Goal: Task Accomplishment & Management: Use online tool/utility

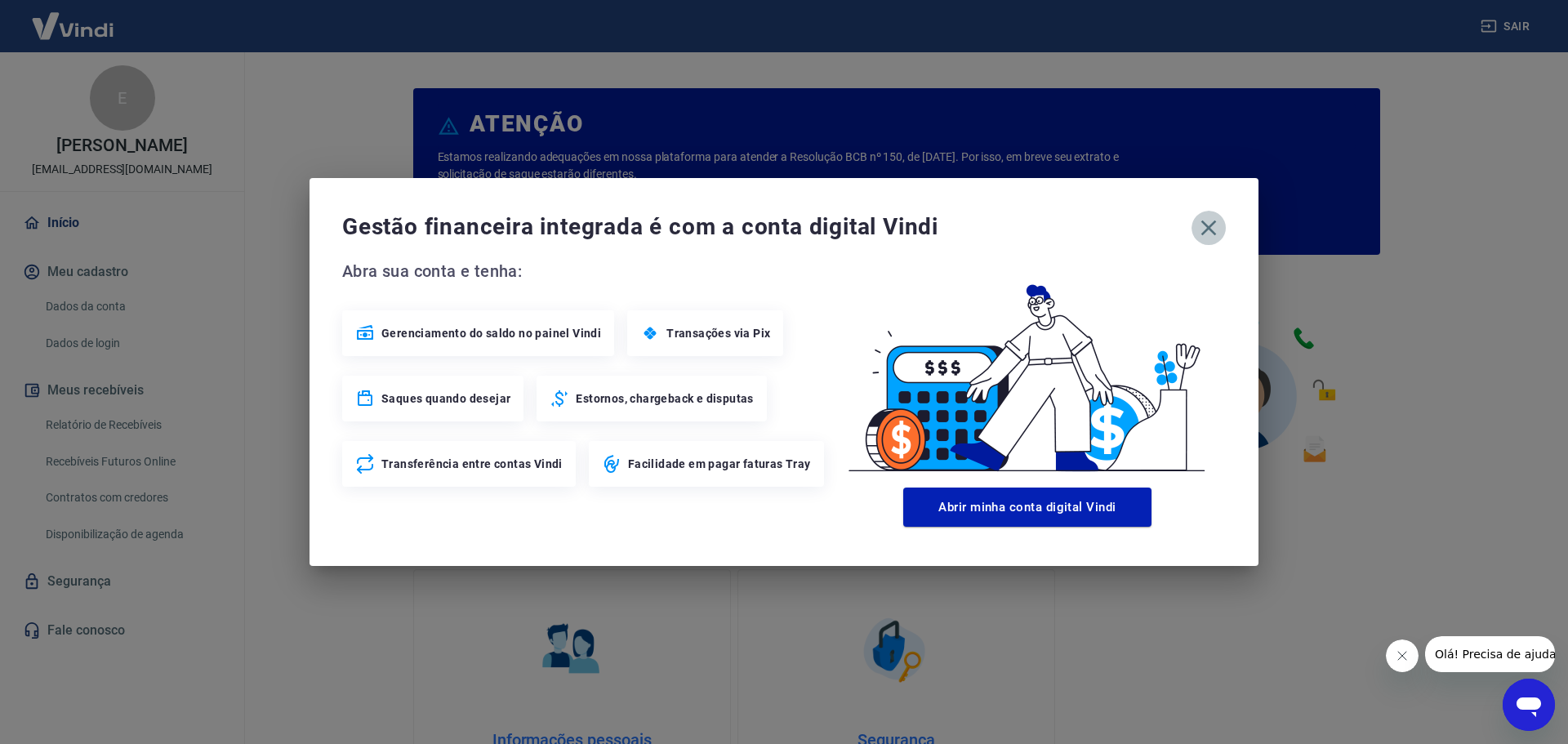
click at [1205, 232] on icon "button" at bounding box center [1208, 228] width 15 height 15
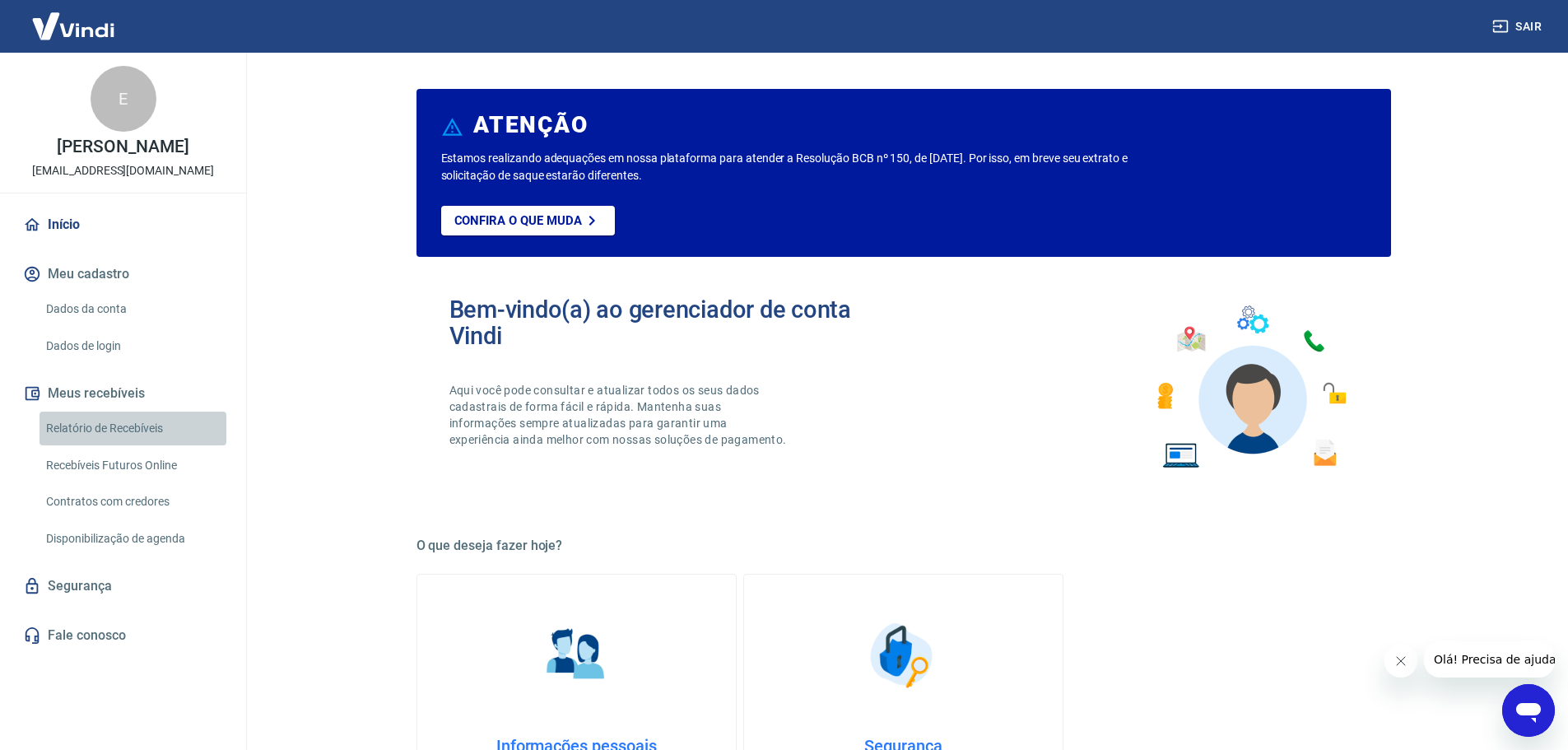
click at [117, 431] on link "Relatório de Recebíveis" at bounding box center [133, 427] width 186 height 33
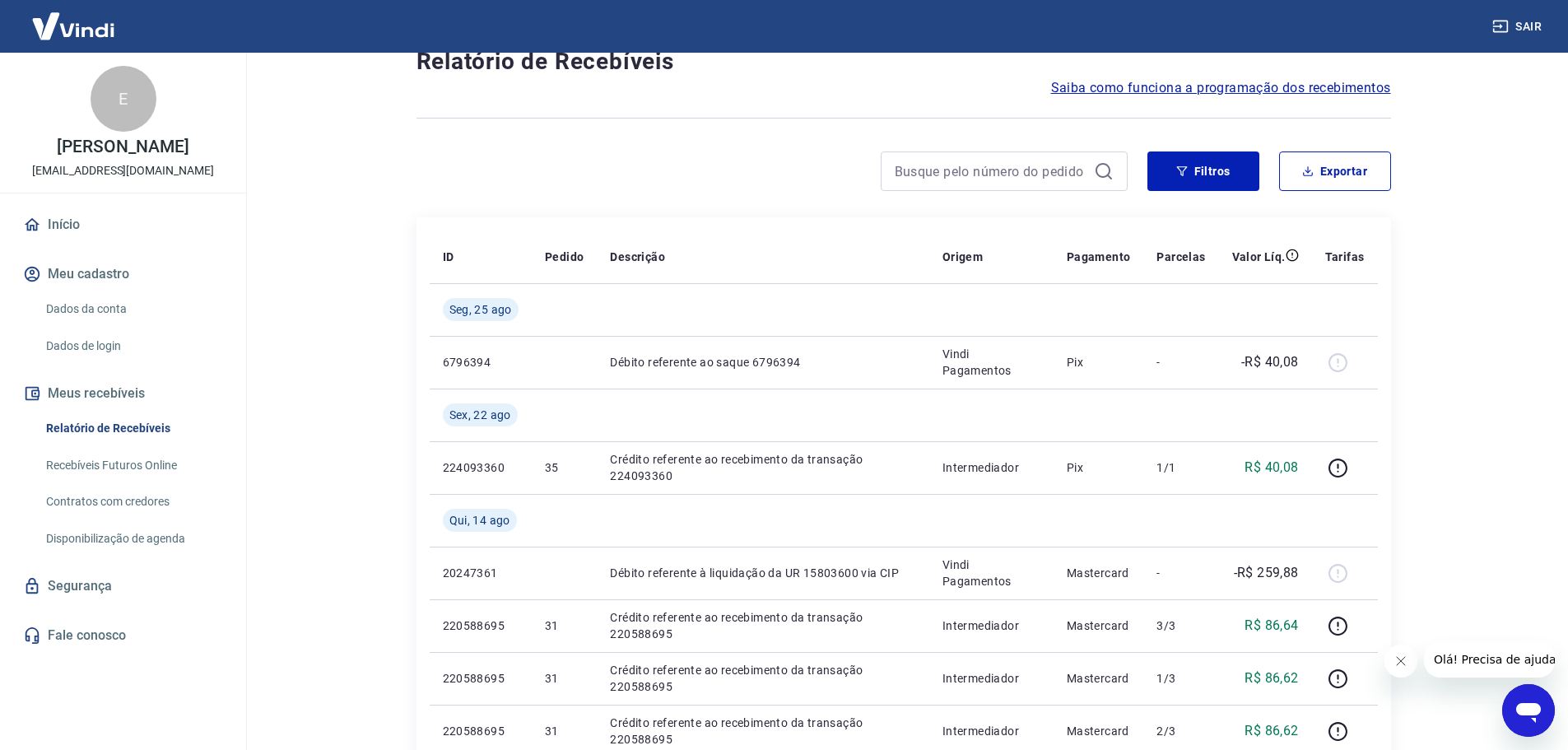
scroll to position [82, 0]
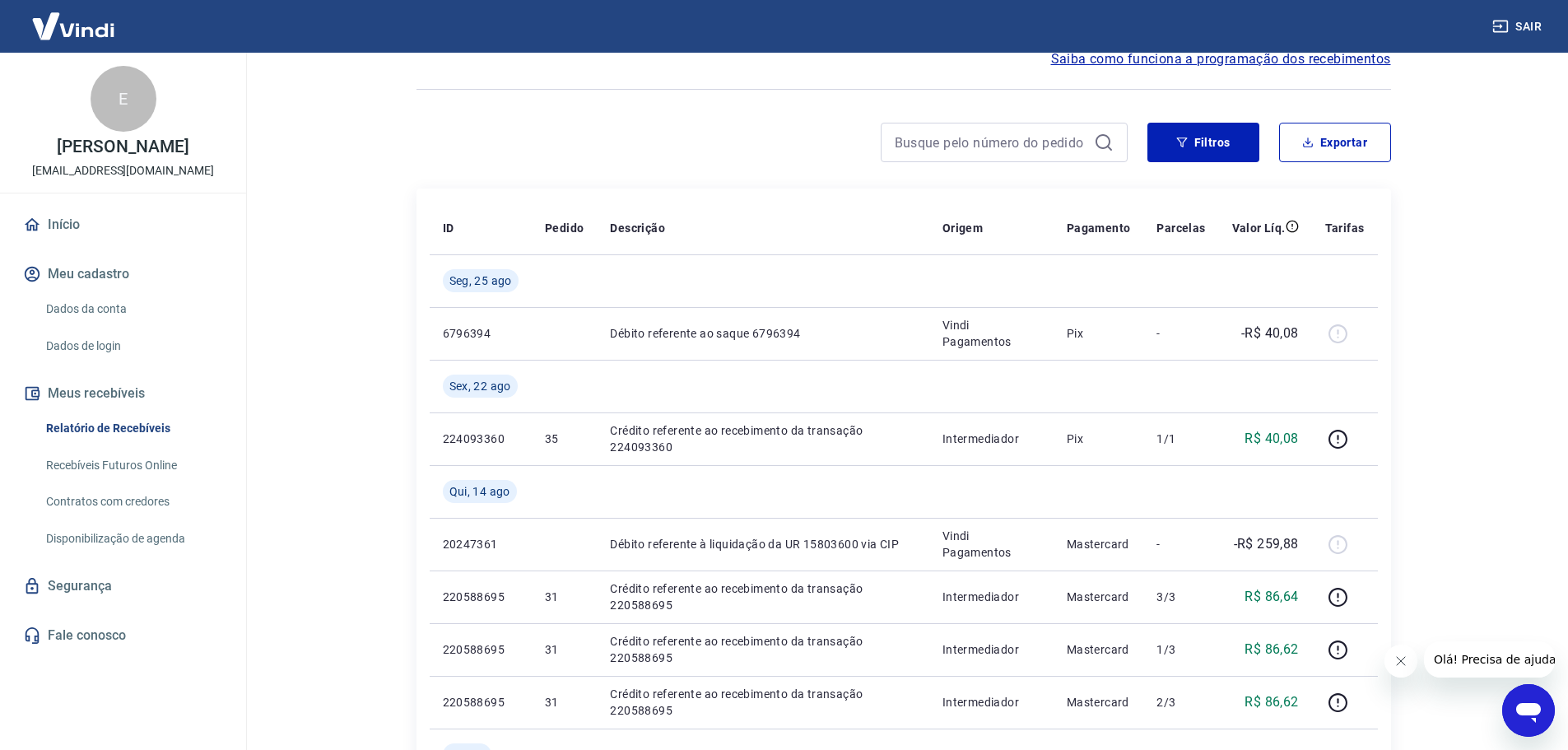
click at [87, 227] on link "Início" at bounding box center [123, 225] width 206 height 36
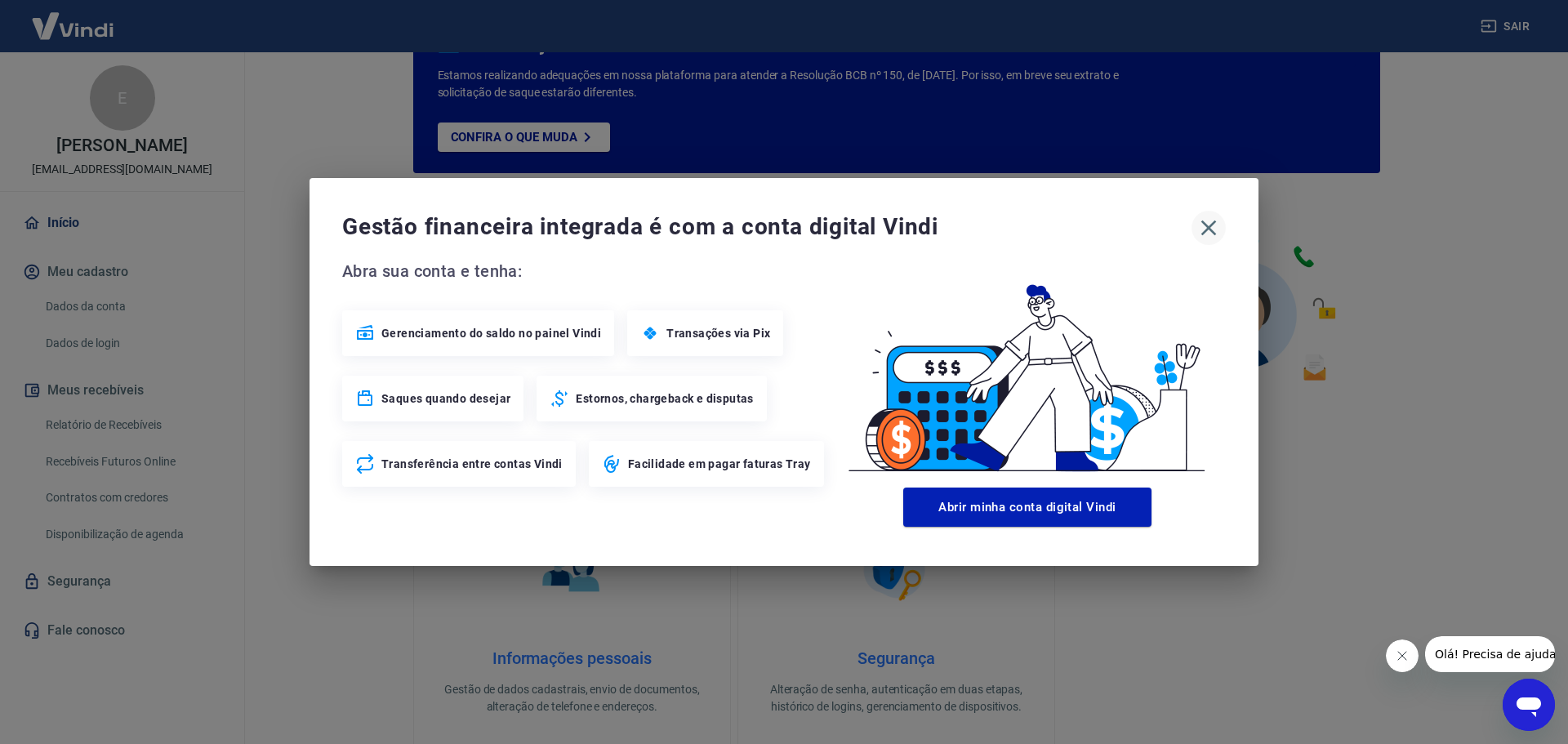
click at [1207, 226] on icon "button" at bounding box center [1208, 228] width 26 height 26
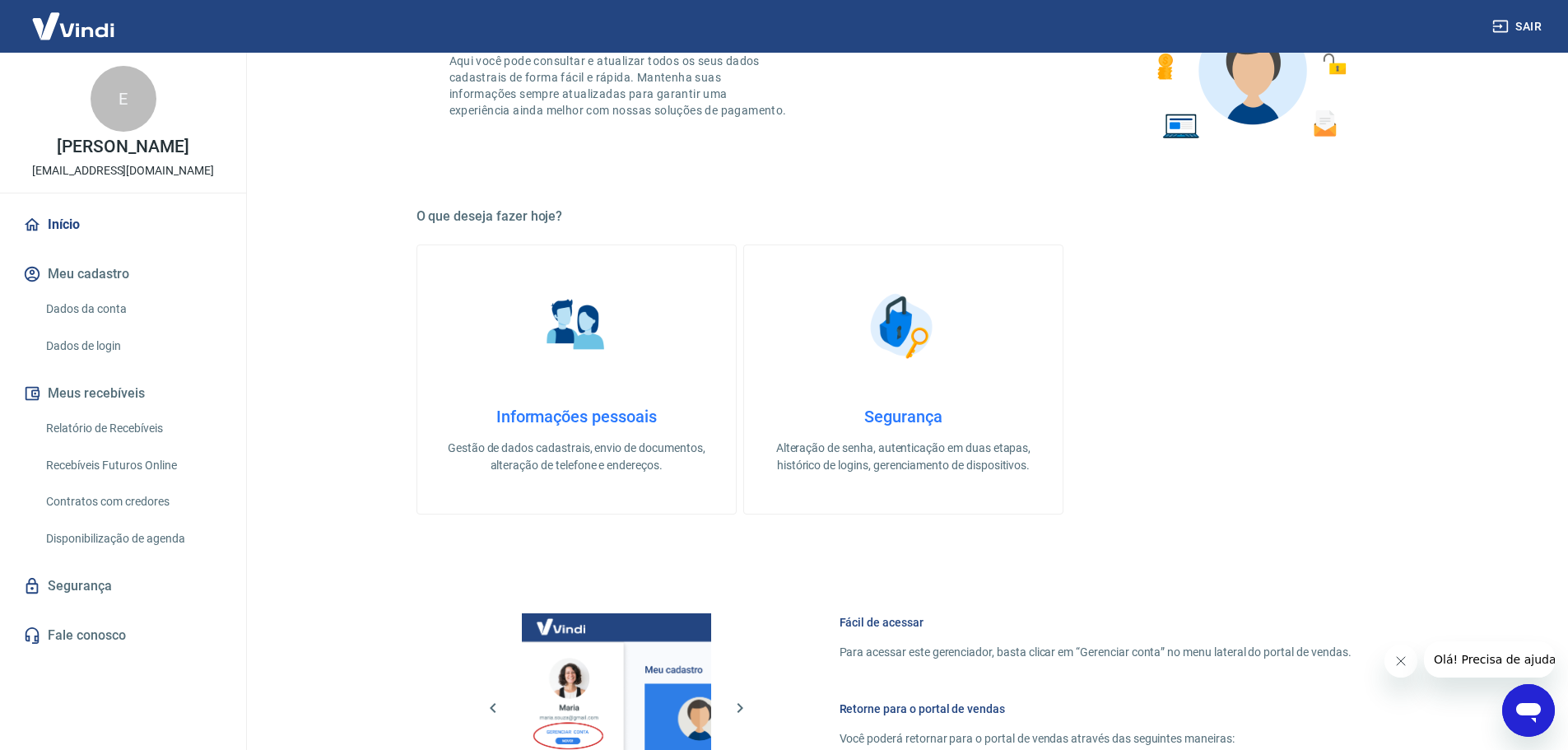
scroll to position [411, 0]
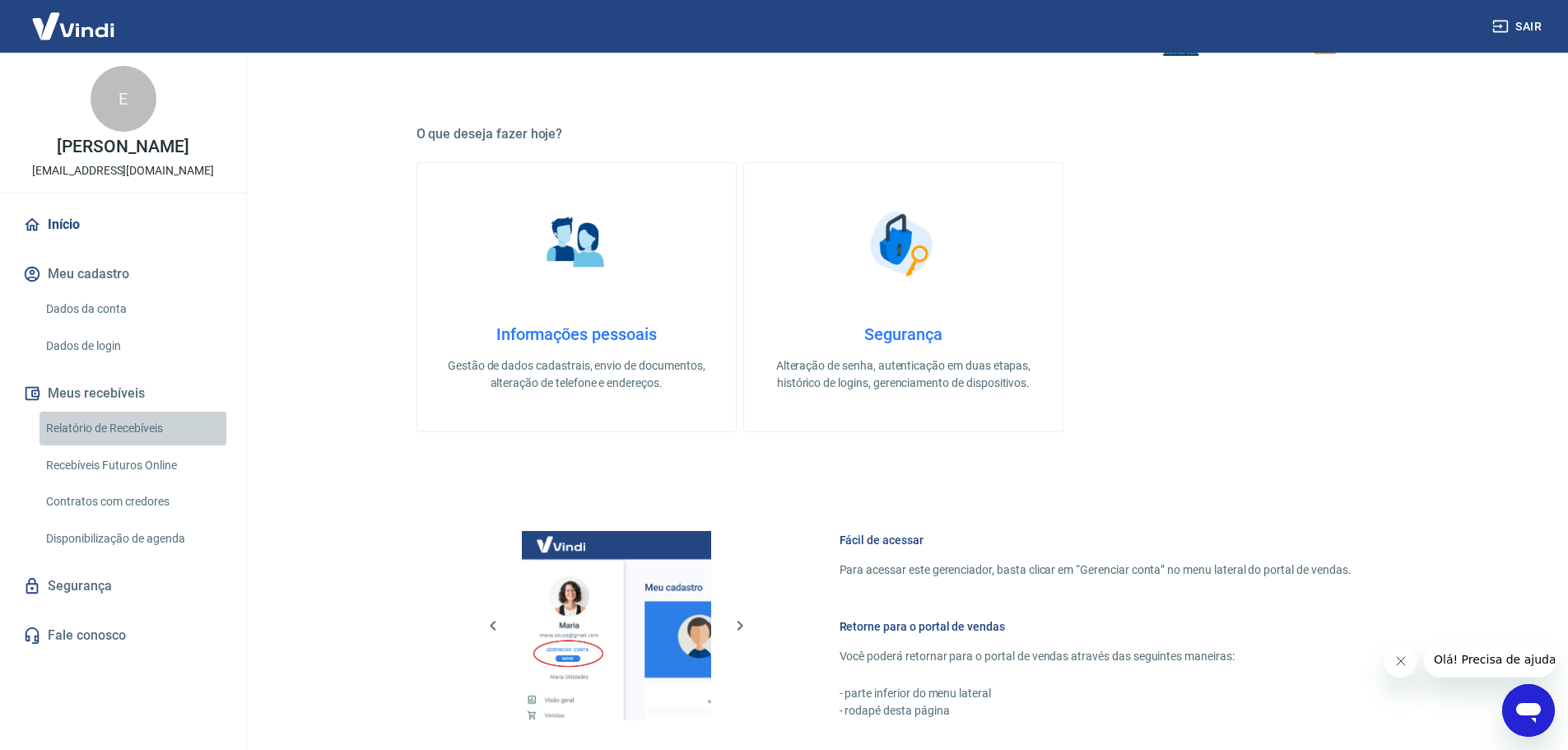
click at [137, 429] on link "Relatório de Recebíveis" at bounding box center [133, 427] width 186 height 33
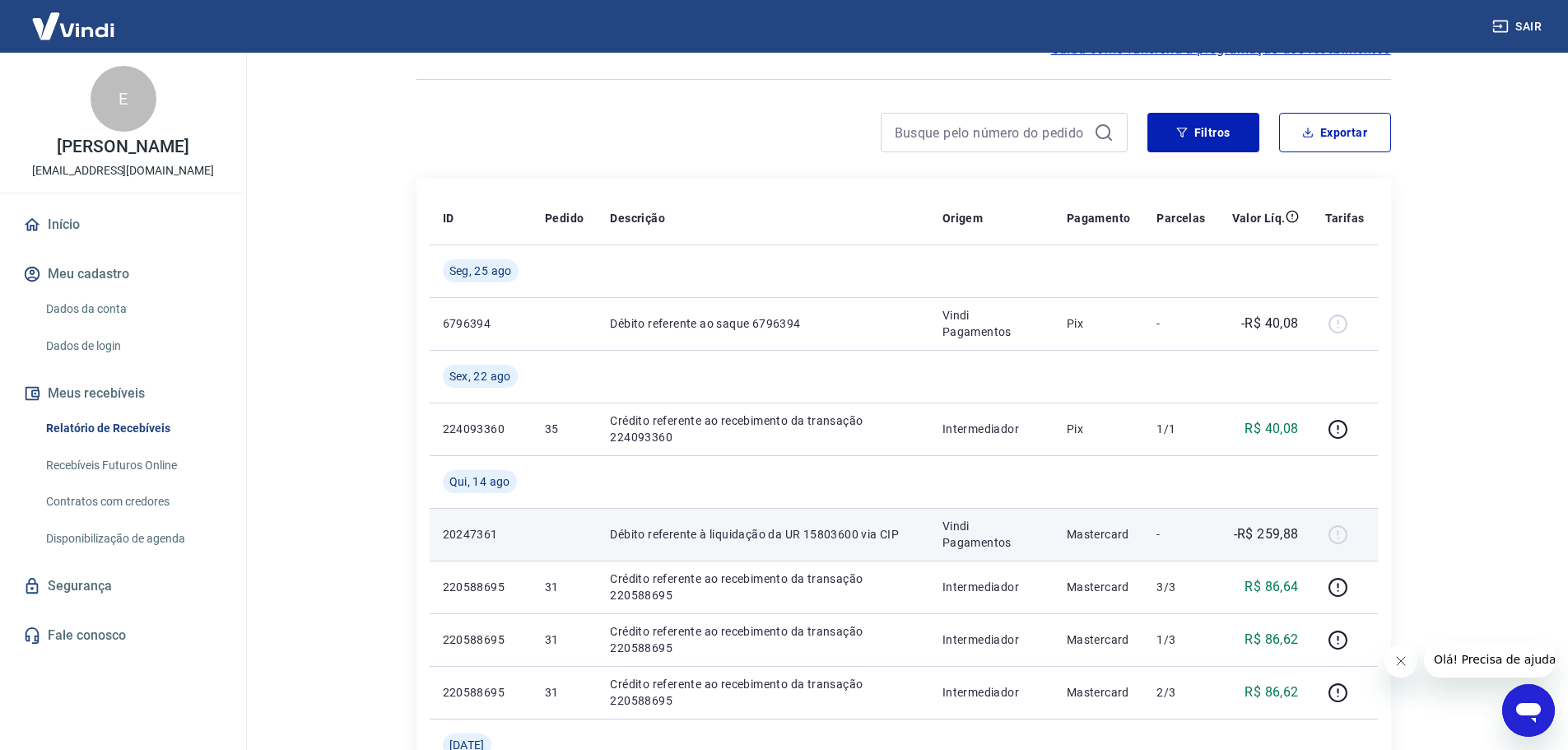
scroll to position [82, 0]
